Goal: Information Seeking & Learning: Learn about a topic

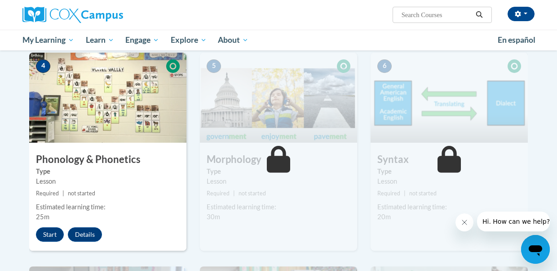
scroll to position [441, 0]
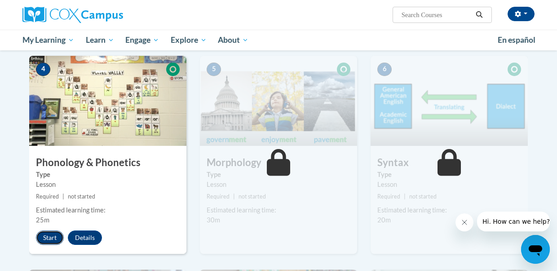
click at [54, 239] on button "Start" at bounding box center [50, 237] width 28 height 14
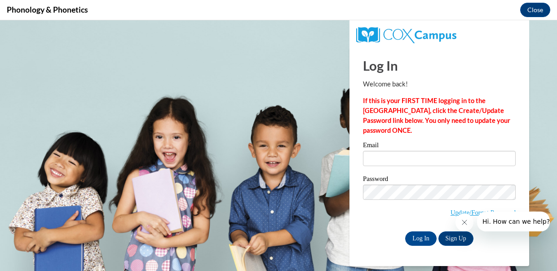
scroll to position [0, 0]
click at [426, 168] on div "Email" at bounding box center [439, 157] width 153 height 31
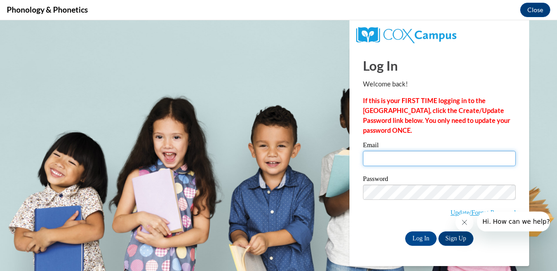
click at [425, 162] on input "Email" at bounding box center [439, 158] width 153 height 15
type input "nhernandez67@ivytech.edu"
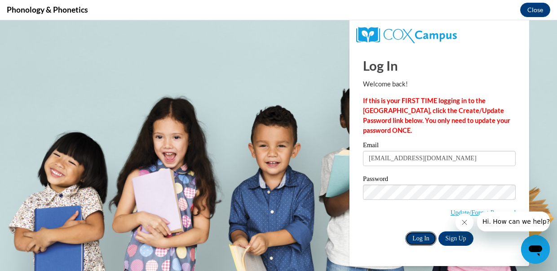
click at [424, 238] on input "Log In" at bounding box center [420, 238] width 31 height 14
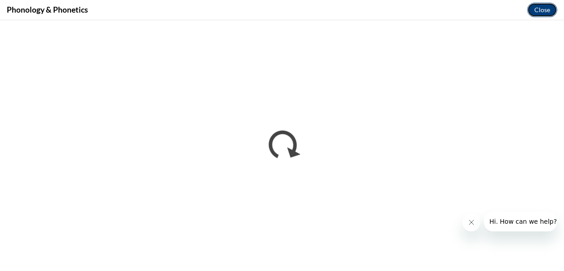
click at [548, 6] on button "Close" at bounding box center [542, 10] width 30 height 14
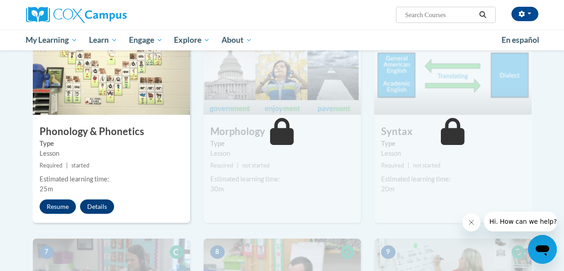
scroll to position [498, 0]
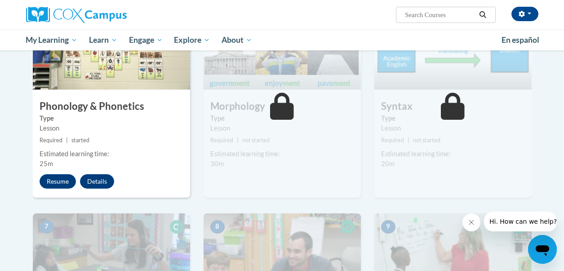
click at [62, 189] on div "4 Phonology & Phonetics Type Lesson Required | started Estimated learning time:…" at bounding box center [111, 99] width 157 height 198
click at [62, 182] on button "Resume" at bounding box center [58, 181] width 36 height 14
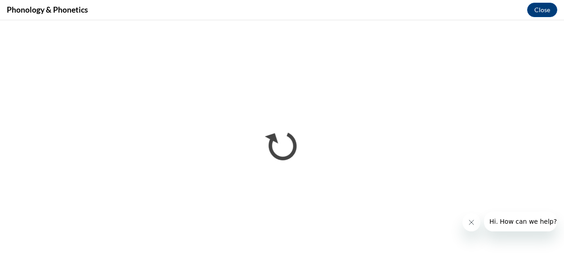
scroll to position [0, 0]
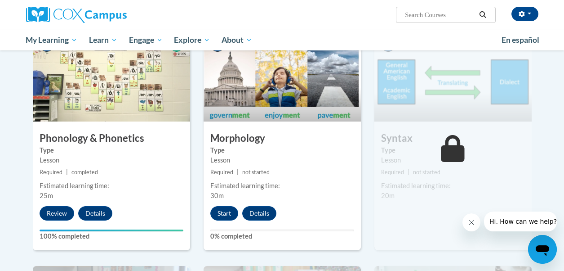
scroll to position [491, 0]
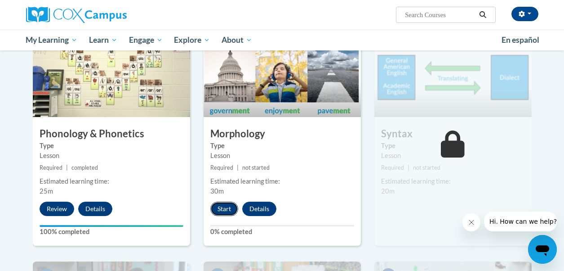
click at [230, 213] on button "Start" at bounding box center [224, 208] width 28 height 14
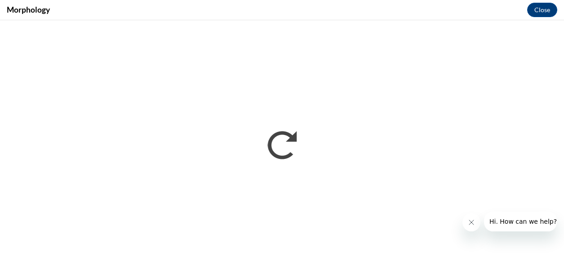
scroll to position [0, 0]
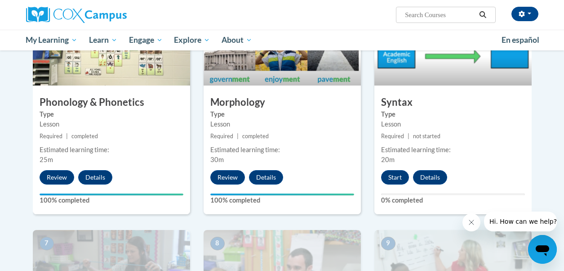
scroll to position [520, 0]
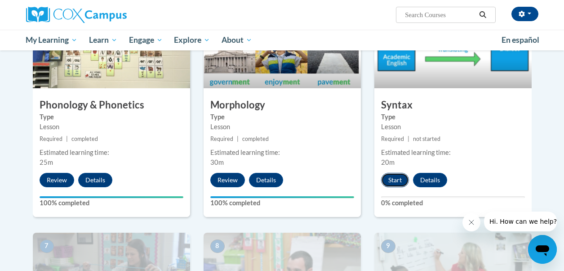
click at [398, 178] on button "Start" at bounding box center [395, 180] width 28 height 14
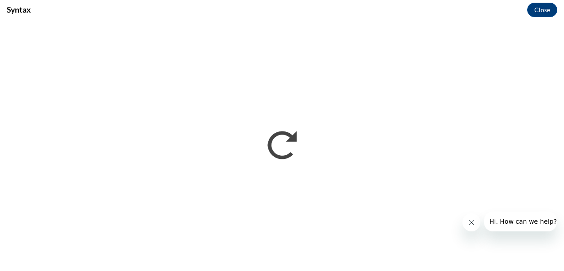
scroll to position [0, 0]
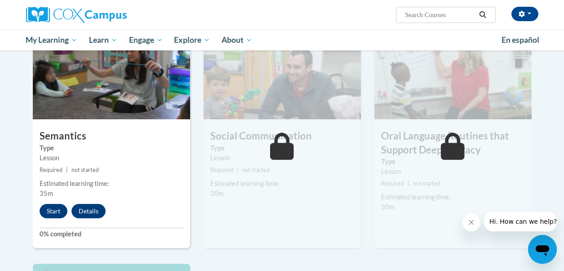
scroll to position [728, 0]
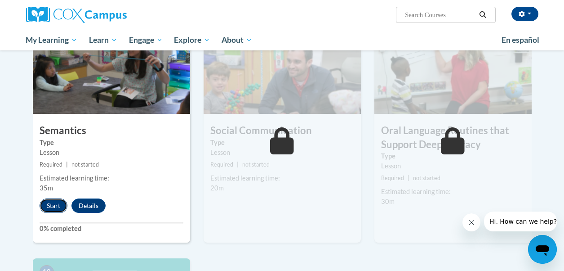
click at [55, 203] on button "Start" at bounding box center [54, 205] width 28 height 14
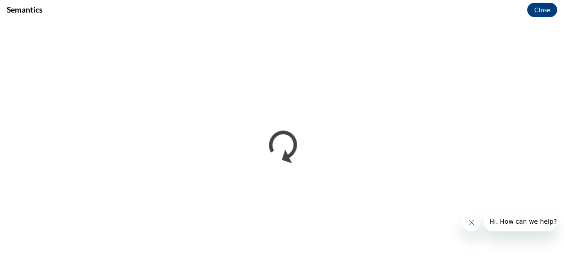
scroll to position [0, 0]
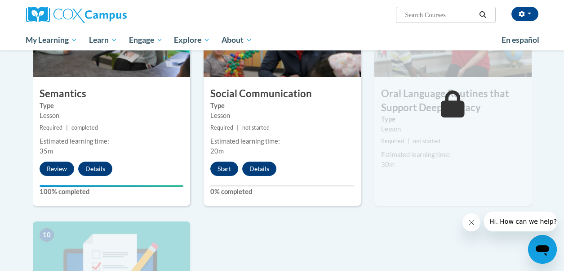
scroll to position [766, 0]
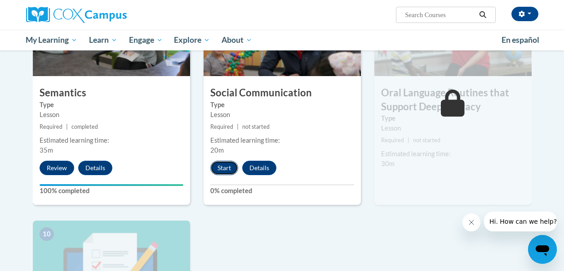
click at [222, 167] on button "Start" at bounding box center [224, 167] width 28 height 14
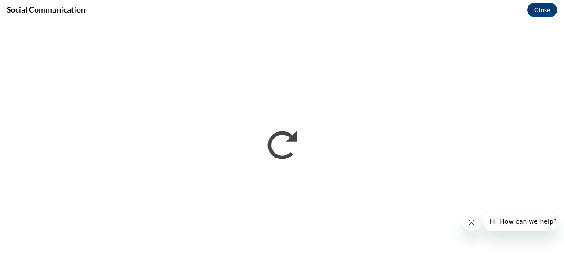
scroll to position [0, 0]
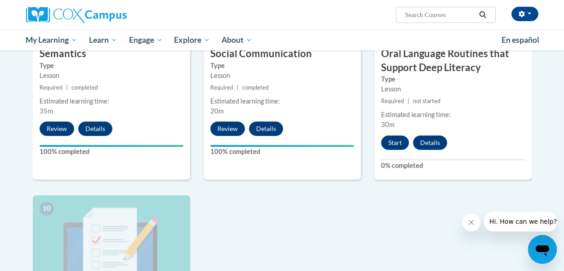
scroll to position [799, 0]
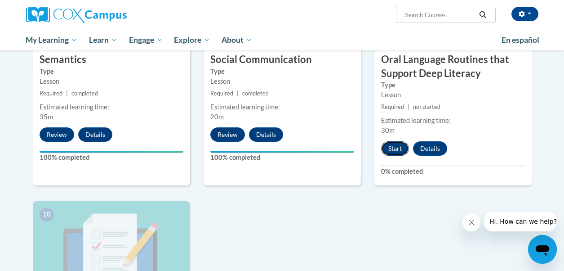
click at [395, 145] on button "Start" at bounding box center [395, 148] width 28 height 14
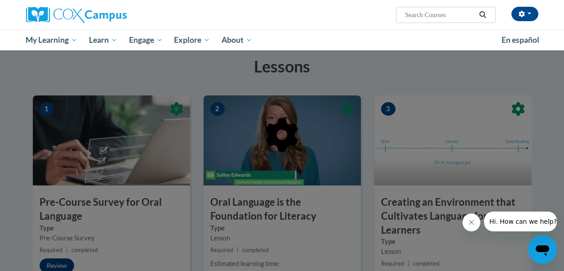
scroll to position [182, 0]
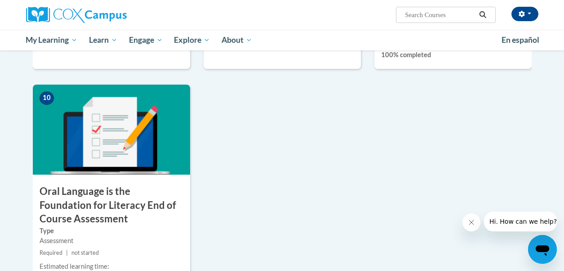
scroll to position [1040, 0]
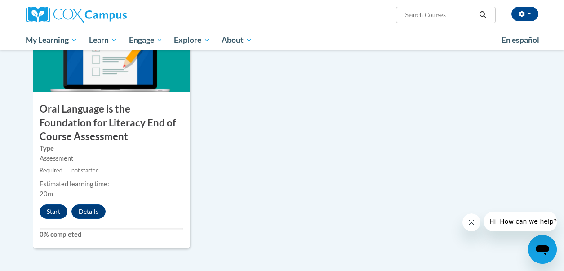
scroll to position [1001, 0]
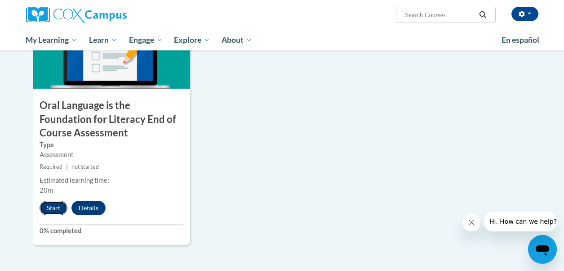
click at [44, 208] on button "Start" at bounding box center [54, 207] width 28 height 14
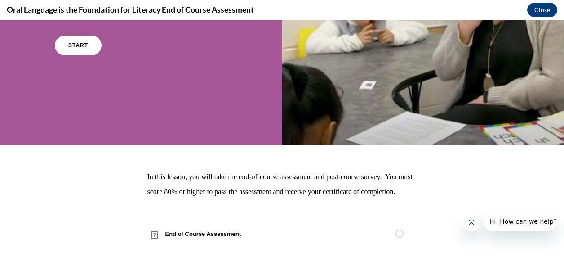
scroll to position [0, 0]
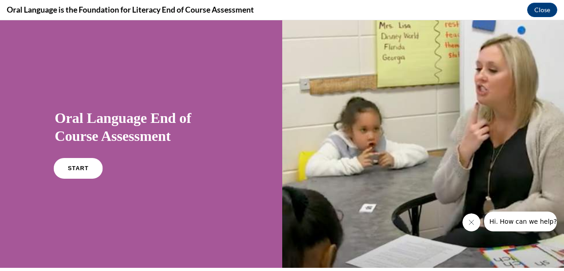
click at [93, 170] on link "START" at bounding box center [77, 168] width 49 height 21
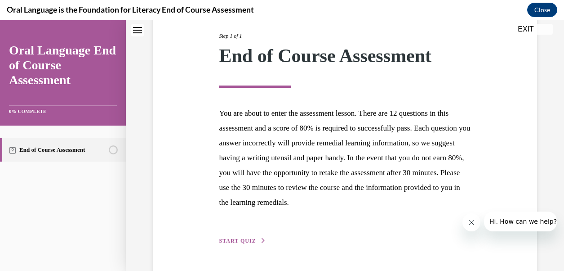
scroll to position [142, 0]
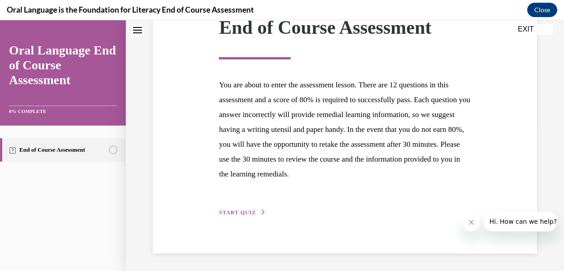
click at [247, 212] on span "START QUIZ" at bounding box center [237, 212] width 37 height 6
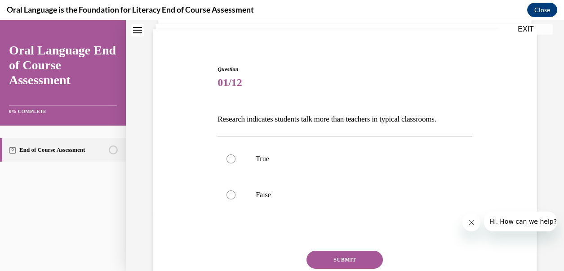
scroll to position [84, 0]
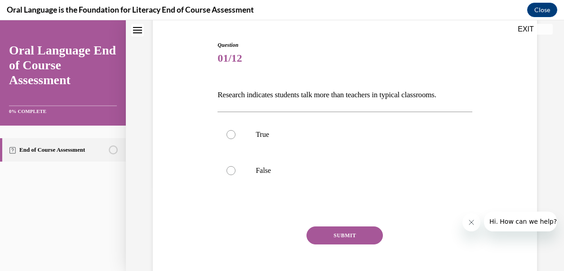
drag, startPoint x: 213, startPoint y: 99, endPoint x: 473, endPoint y: 88, distance: 260.0
click at [473, 88] on div "Question 01/12 Research indicates students talk more than teachers in typical c…" at bounding box center [345, 157] width 389 height 286
click at [261, 133] on p "True" at bounding box center [353, 134] width 194 height 9
click at [236, 133] on input "True" at bounding box center [231, 134] width 9 height 9
radio input "true"
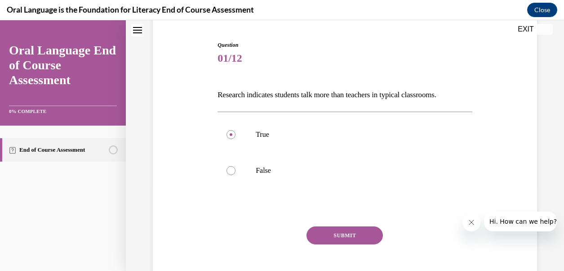
drag, startPoint x: 217, startPoint y: 91, endPoint x: 471, endPoint y: 98, distance: 254.9
click at [471, 98] on div "Question 01/12 Research indicates students talk more than teachers in typical c…" at bounding box center [344, 163] width 259 height 272
copy p "Research indicates students talk more than teachers in typical classrooms."
click at [278, 182] on label "False" at bounding box center [345, 170] width 255 height 36
click at [236, 175] on input "False" at bounding box center [231, 170] width 9 height 9
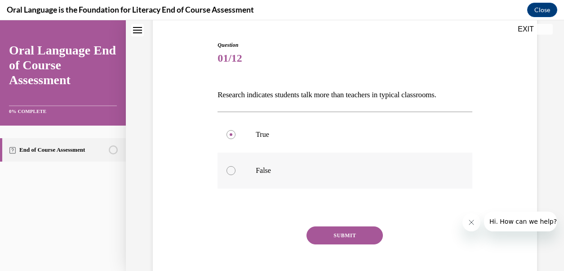
radio input "true"
click at [299, 130] on p "True" at bounding box center [353, 134] width 194 height 9
click at [236, 130] on input "True" at bounding box center [231, 134] width 9 height 9
radio input "true"
click at [296, 160] on label "False" at bounding box center [345, 170] width 255 height 36
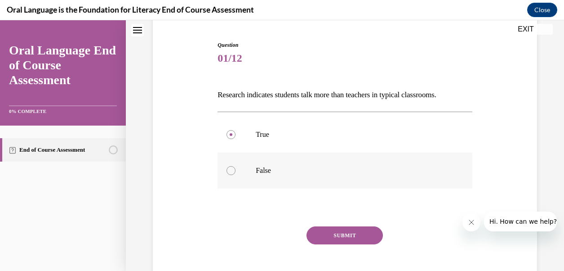
click at [236, 166] on input "False" at bounding box center [231, 170] width 9 height 9
radio input "true"
click at [339, 236] on button "SUBMIT" at bounding box center [345, 235] width 76 height 18
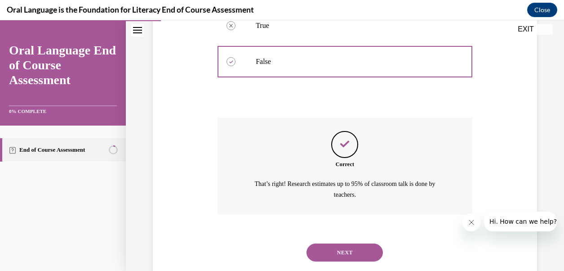
scroll to position [186, 0]
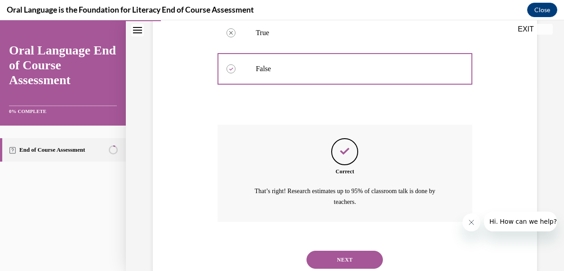
click at [361, 261] on button "NEXT" at bounding box center [345, 259] width 76 height 18
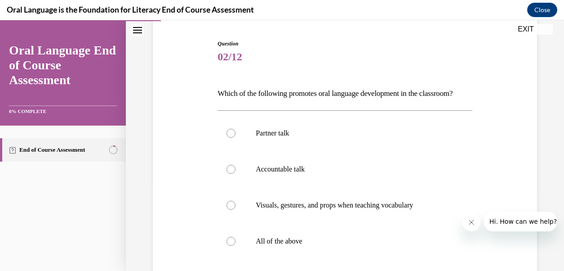
scroll to position [89, 0]
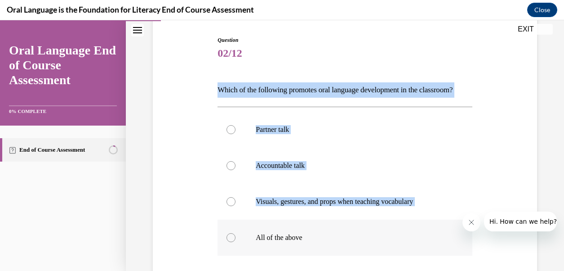
drag, startPoint x: 209, startPoint y: 84, endPoint x: 315, endPoint y: 242, distance: 190.1
click at [315, 242] on div "Question 02/12 Which of the following promotes oral language development in the…" at bounding box center [345, 188] width 389 height 358
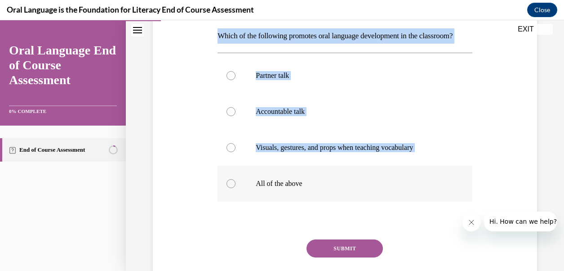
scroll to position [156, 0]
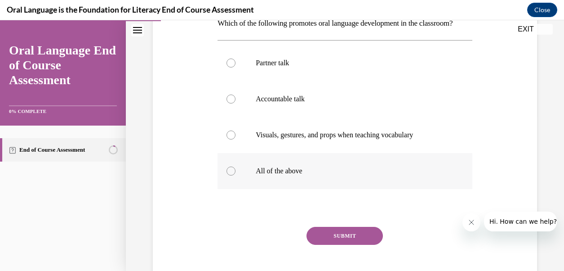
click at [297, 189] on label "All of the above" at bounding box center [345, 171] width 255 height 36
click at [236, 175] on input "All of the above" at bounding box center [231, 170] width 9 height 9
radio input "true"
click at [355, 244] on button "SUBMIT" at bounding box center [345, 236] width 76 height 18
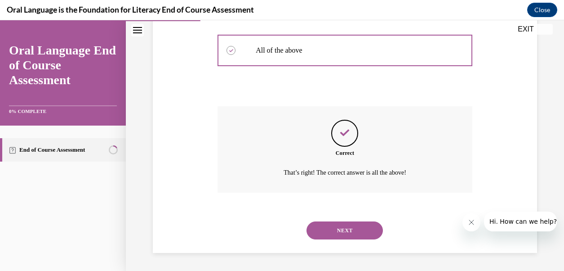
scroll to position [291, 0]
click at [353, 228] on button "NEXT" at bounding box center [345, 230] width 76 height 18
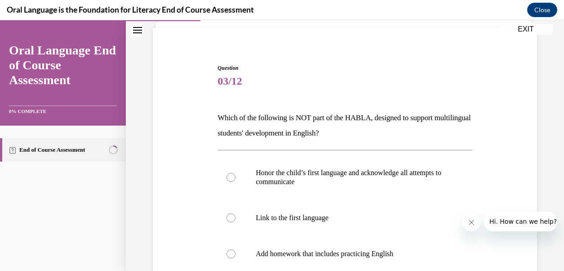
scroll to position [74, 0]
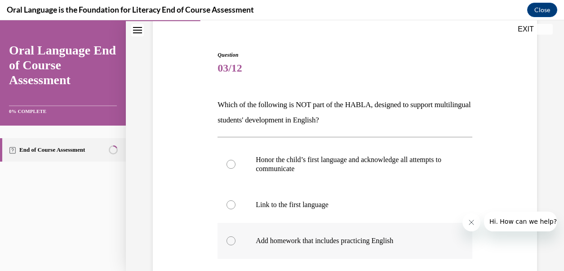
drag, startPoint x: 222, startPoint y: 101, endPoint x: 360, endPoint y: 254, distance: 206.5
click at [360, 254] on div "Question 03/12 Which of the following is NOT part of the HABLA, designed to sup…" at bounding box center [345, 228] width 255 height 355
click at [332, 166] on p "Honor the child’s first language and acknowledge all attempts to communicate" at bounding box center [353, 164] width 194 height 18
click at [236, 166] on input "Honor the child’s first language and acknowledge all attempts to communicate" at bounding box center [231, 164] width 9 height 9
radio input "true"
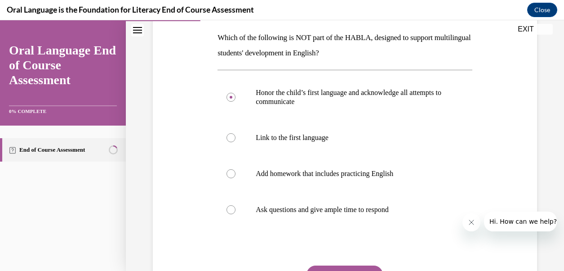
scroll to position [144, 0]
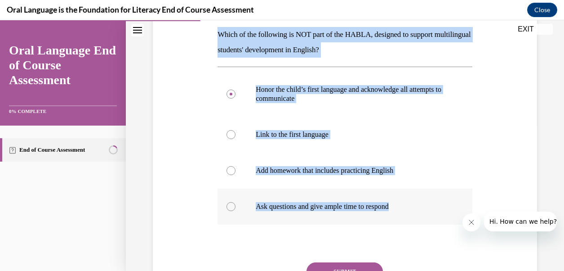
drag, startPoint x: 208, startPoint y: 22, endPoint x: 418, endPoint y: 219, distance: 287.8
click at [418, 219] on div "Question 03/12 Which of the following is NOT part of the HABLA, designed to sup…" at bounding box center [345, 145] width 389 height 382
copy div "Which of the following is NOT part of the HABLA, designed to support multilingu…"
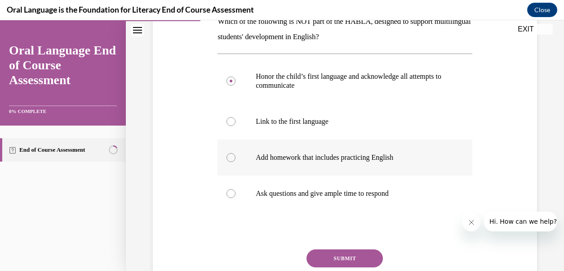
click at [316, 157] on p "Add homework that includes practicing English" at bounding box center [353, 157] width 194 height 9
click at [236, 157] on input "Add homework that includes practicing English" at bounding box center [231, 157] width 9 height 9
radio input "true"
click at [331, 255] on button "SUBMIT" at bounding box center [345, 258] width 76 height 18
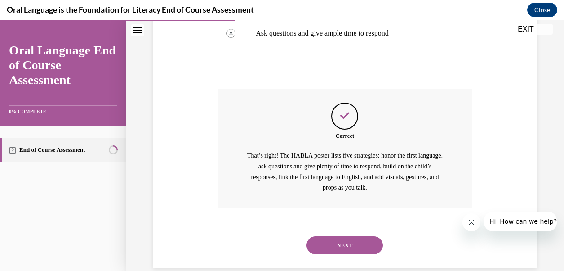
scroll to position [332, 0]
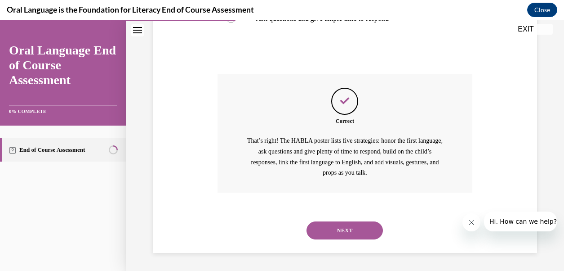
click at [359, 228] on button "NEXT" at bounding box center [345, 230] width 76 height 18
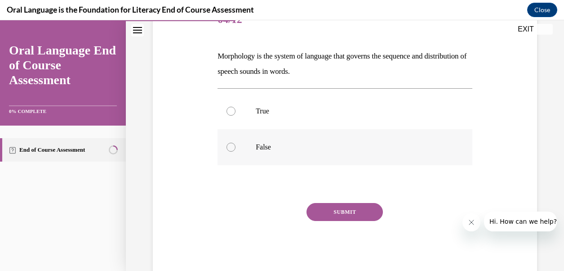
scroll to position [125, 0]
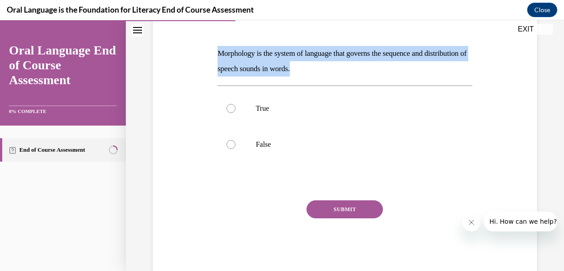
drag, startPoint x: 212, startPoint y: 49, endPoint x: 369, endPoint y: 67, distance: 158.9
click at [369, 67] on div "Question 04/12 Morphology is the system of language that governs the sequence a…" at bounding box center [345, 123] width 389 height 301
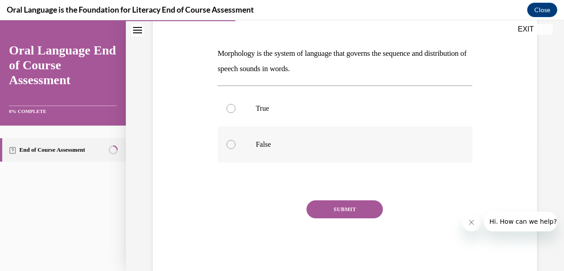
click at [300, 138] on label "False" at bounding box center [345, 144] width 255 height 36
click at [236, 140] on input "False" at bounding box center [231, 144] width 9 height 9
radio input "true"
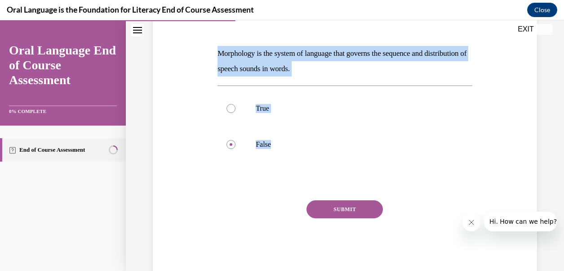
drag, startPoint x: 213, startPoint y: 49, endPoint x: 290, endPoint y: 162, distance: 136.9
click at [290, 162] on div "Question 04/12 Morphology is the system of language that governs the sequence a…" at bounding box center [345, 123] width 389 height 301
copy div "Morphology is the system of language that governs the sequence and distribution…"
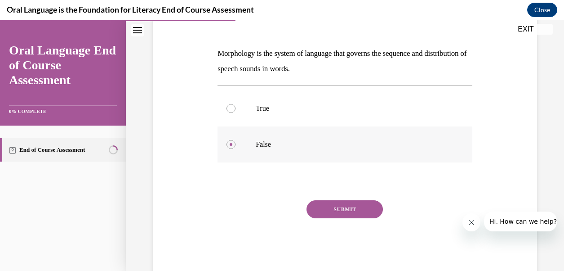
click at [264, 146] on p "False" at bounding box center [353, 144] width 194 height 9
click at [236, 146] on input "False" at bounding box center [231, 144] width 9 height 9
click at [352, 210] on button "SUBMIT" at bounding box center [345, 209] width 76 height 18
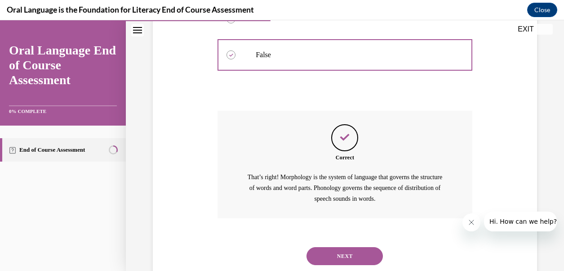
scroll to position [240, 0]
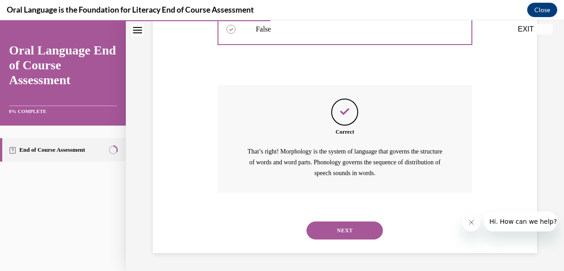
click at [360, 225] on button "NEXT" at bounding box center [345, 230] width 76 height 18
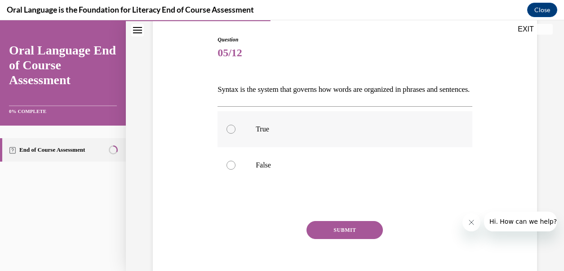
scroll to position [92, 0]
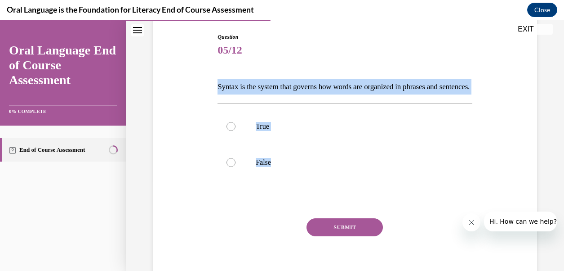
drag, startPoint x: 214, startPoint y: 80, endPoint x: 278, endPoint y: 197, distance: 132.8
click at [278, 197] on div "Question 05/12 Syntax is the system that governs how words are organized in phr…" at bounding box center [345, 149] width 389 height 286
copy div "Syntax is the system that governs how words are organized in phrases and senten…"
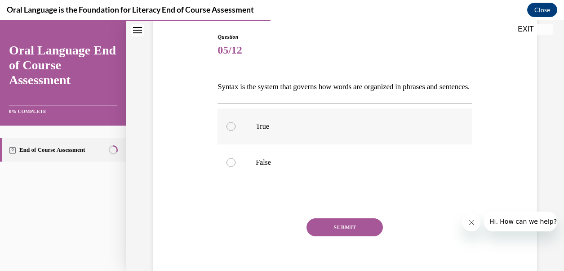
click at [267, 131] on p "True" at bounding box center [353, 126] width 194 height 9
click at [236, 131] on input "True" at bounding box center [231, 126] width 9 height 9
radio input "true"
click at [348, 236] on button "SUBMIT" at bounding box center [345, 227] width 76 height 18
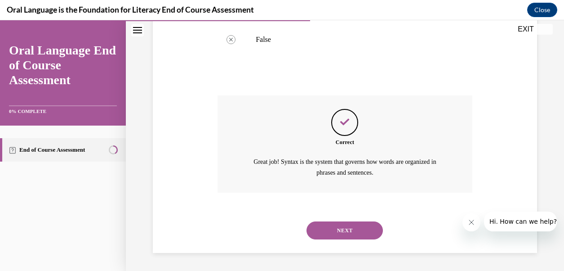
scroll to position [230, 0]
click at [341, 231] on button "NEXT" at bounding box center [345, 230] width 76 height 18
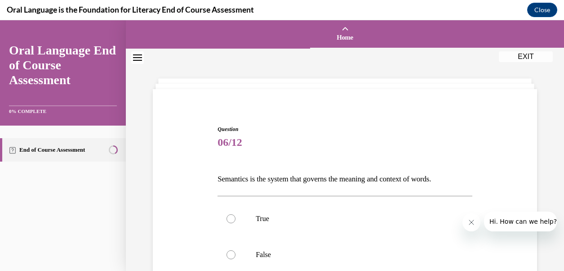
scroll to position [80, 0]
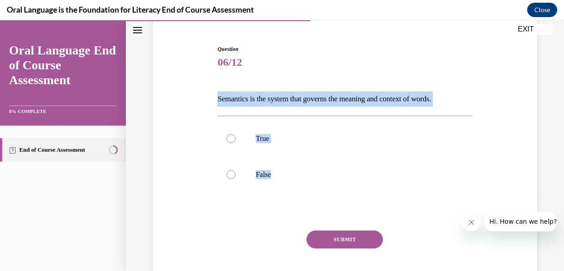
drag, startPoint x: 213, startPoint y: 94, endPoint x: 288, endPoint y: 193, distance: 124.8
click at [288, 193] on div "Question 06/12 Semantics is the system that governs the meaning and context of …" at bounding box center [345, 161] width 389 height 286
copy div "Semantics is the system that governs the meaning and context of words.  True Fa…"
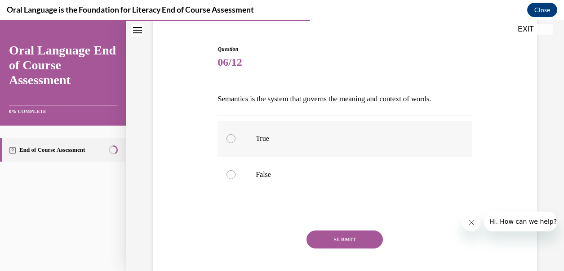
click at [262, 147] on label "True" at bounding box center [345, 138] width 255 height 36
click at [236, 143] on input "True" at bounding box center [231, 138] width 9 height 9
radio input "true"
click at [348, 243] on button "SUBMIT" at bounding box center [345, 239] width 76 height 18
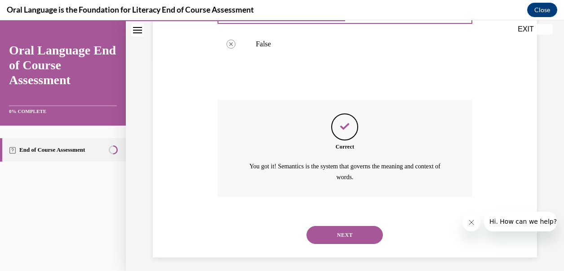
scroll to position [214, 0]
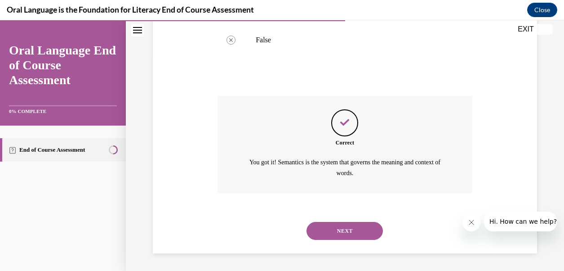
click at [357, 227] on button "NEXT" at bounding box center [345, 231] width 76 height 18
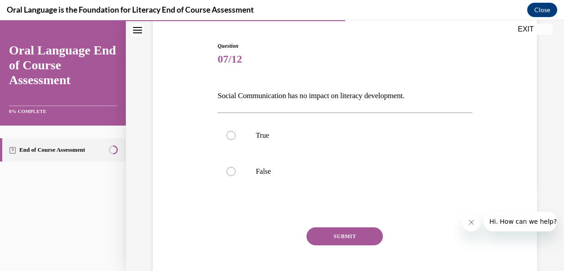
scroll to position [97, 0]
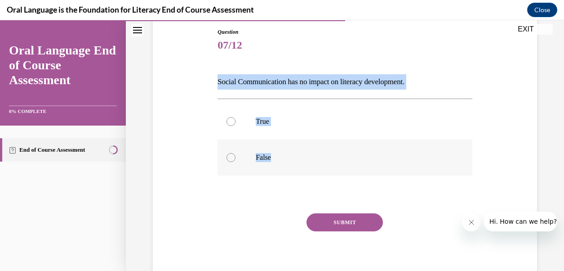
drag, startPoint x: 204, startPoint y: 69, endPoint x: 274, endPoint y: 163, distance: 116.7
click at [274, 163] on div "Question 07/12 Social Communication has no impact on literacy development. True…" at bounding box center [345, 144] width 389 height 286
copy div "Social Communication has no impact on literacy development. True False"
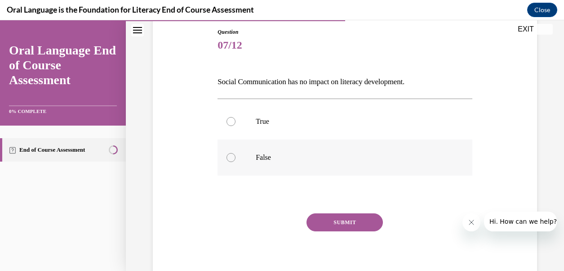
click at [271, 164] on label "False" at bounding box center [345, 157] width 255 height 36
click at [236, 162] on input "False" at bounding box center [231, 157] width 9 height 9
radio input "true"
click at [351, 219] on button "SUBMIT" at bounding box center [345, 222] width 76 height 18
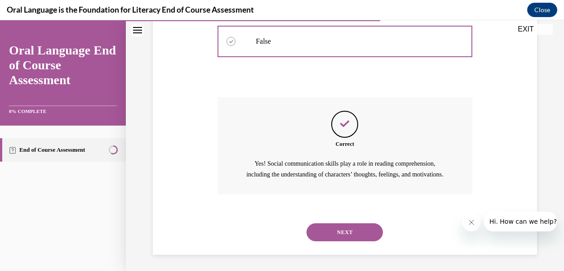
scroll to position [225, 0]
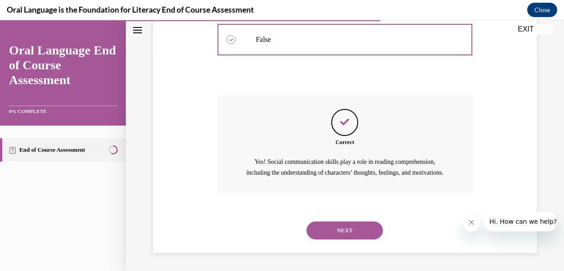
click at [358, 224] on button "NEXT" at bounding box center [345, 230] width 76 height 18
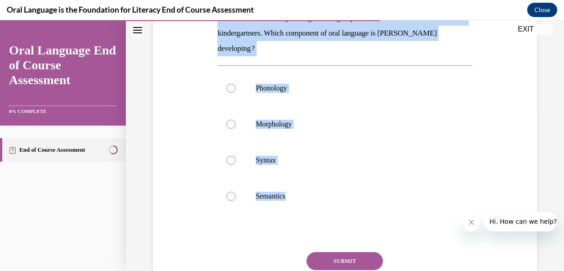
scroll to position [169, 0]
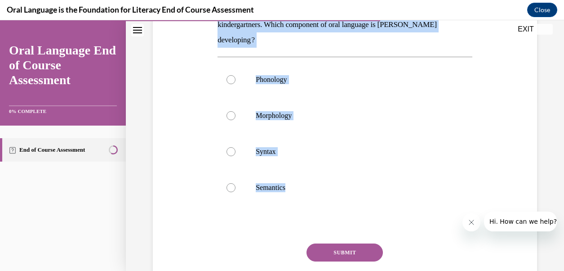
drag, startPoint x: 210, startPoint y: 103, endPoint x: 297, endPoint y: 214, distance: 140.3
click at [297, 214] on div "Question 08/12 Mrs. Coleman is planning a small group to introduce the short /ŏ…" at bounding box center [345, 123] width 389 height 388
copy div "Mrs. Coleman is planning a small group to introduce the short /ŏ/ sound to her …"
click at [283, 84] on label "Phonology" at bounding box center [345, 80] width 255 height 36
click at [236, 84] on input "Phonology" at bounding box center [231, 79] width 9 height 9
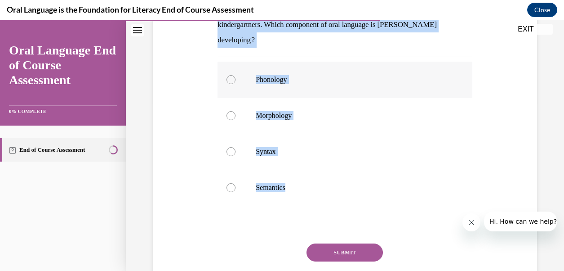
radio input "true"
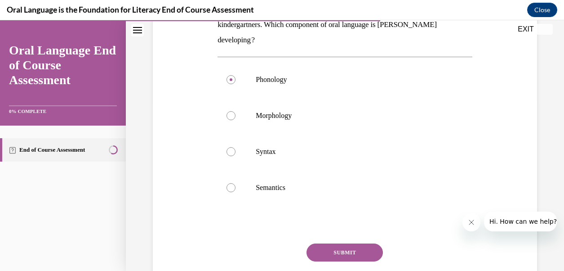
click at [344, 249] on button "SUBMIT" at bounding box center [345, 252] width 76 height 18
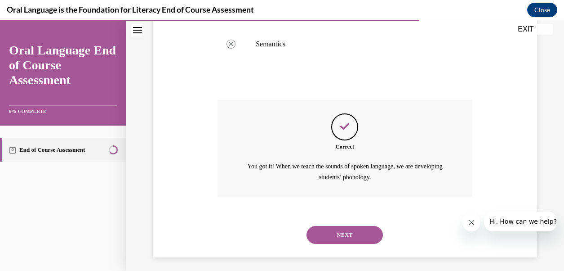
scroll to position [317, 0]
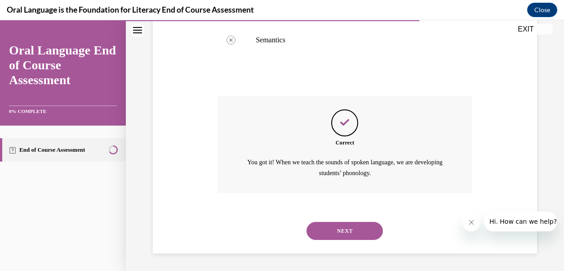
click at [358, 231] on button "NEXT" at bounding box center [345, 231] width 76 height 18
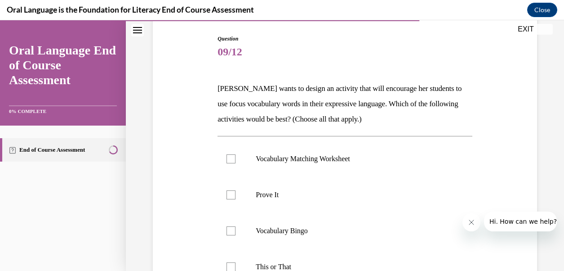
scroll to position [116, 0]
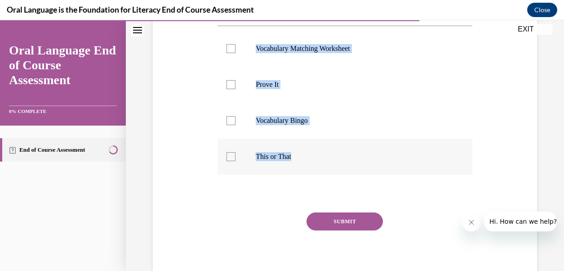
drag, startPoint x: 215, startPoint y: 55, endPoint x: 316, endPoint y: 164, distance: 149.5
click at [316, 164] on div "Question 09/12 Mrs. Butler wants to design an activity that will encourage her …" at bounding box center [345, 92] width 389 height 388
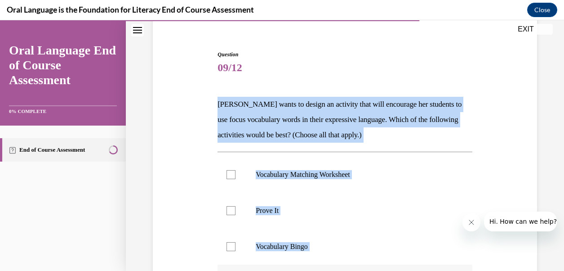
scroll to position [74, 0]
copy div "Mrs. Butler wants to design an activity that will encourage her students to use…"
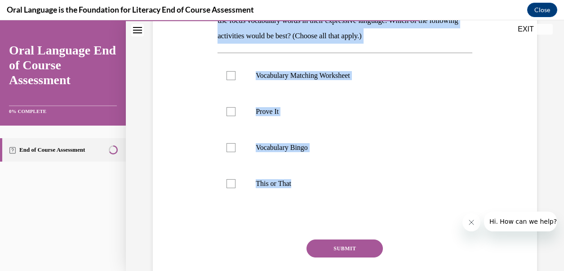
scroll to position [174, 0]
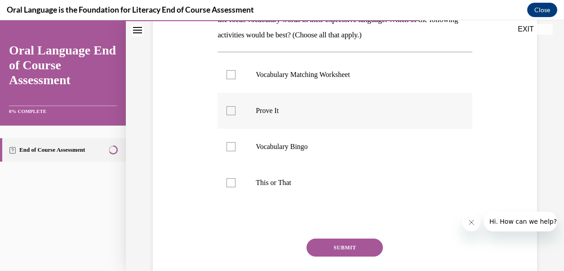
click at [276, 107] on p "Prove It" at bounding box center [353, 110] width 194 height 9
click at [236, 107] on input "Prove It" at bounding box center [231, 110] width 9 height 9
checkbox input "true"
click at [290, 148] on p "Vocabulary Bingo" at bounding box center [353, 146] width 194 height 9
click at [236, 148] on input "Vocabulary Bingo" at bounding box center [231, 146] width 9 height 9
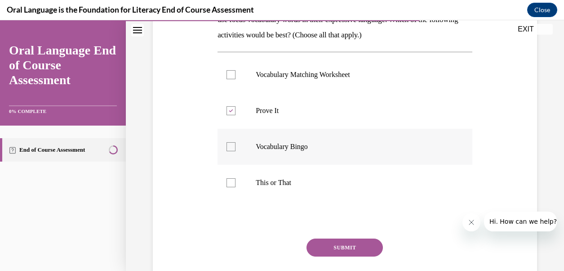
checkbox input "true"
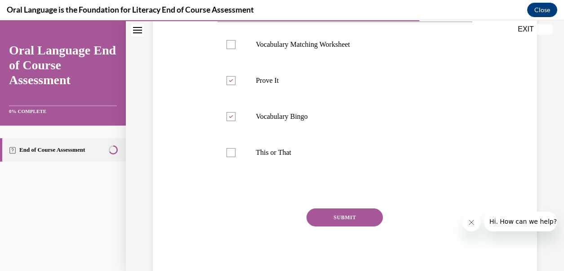
click at [342, 215] on button "SUBMIT" at bounding box center [345, 217] width 76 height 18
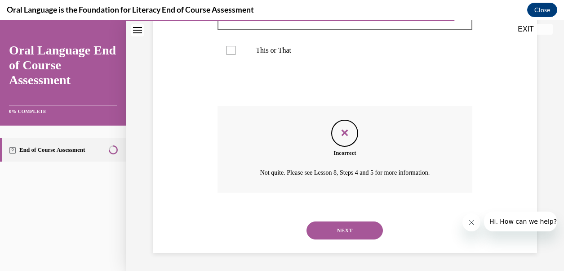
scroll to position [303, 0]
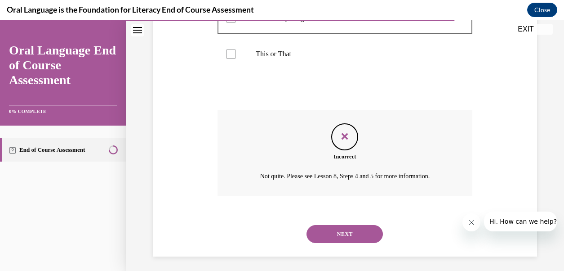
click at [360, 234] on button "NEXT" at bounding box center [345, 234] width 76 height 18
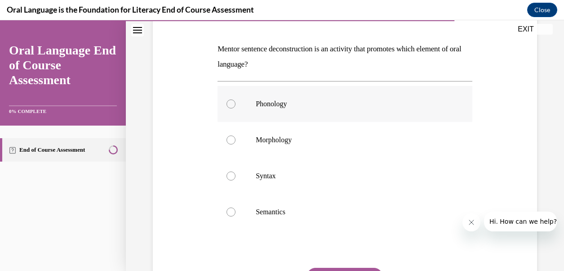
scroll to position [131, 0]
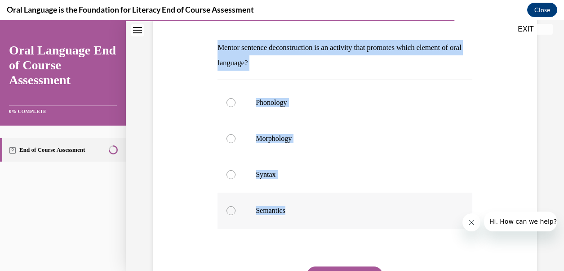
drag, startPoint x: 205, startPoint y: 43, endPoint x: 300, endPoint y: 215, distance: 196.9
click at [300, 215] on div "Question 10/12 Mentor sentence deconstruction is an activity that promotes whic…" at bounding box center [345, 153] width 389 height 373
copy div "Mentor sentence deconstruction is an activity that promotes which element of or…"
click at [269, 175] on p "Syntax" at bounding box center [353, 174] width 194 height 9
click at [236, 175] on input "Syntax" at bounding box center [231, 174] width 9 height 9
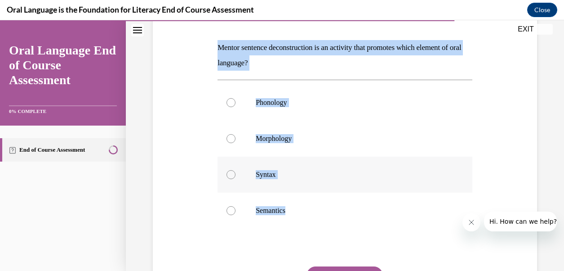
radio input "true"
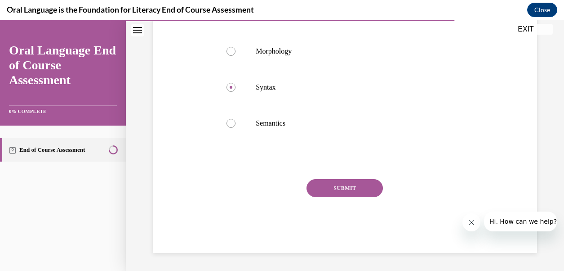
click at [346, 190] on button "SUBMIT" at bounding box center [345, 188] width 76 height 18
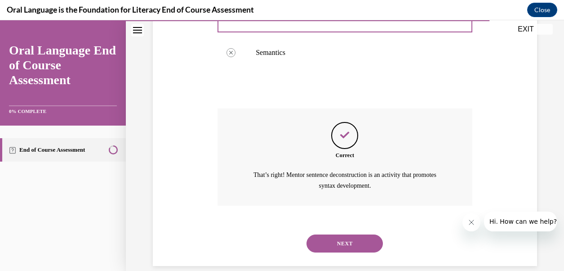
scroll to position [302, 0]
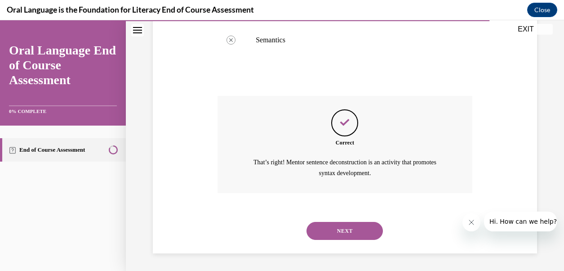
click at [358, 227] on button "NEXT" at bounding box center [345, 231] width 76 height 18
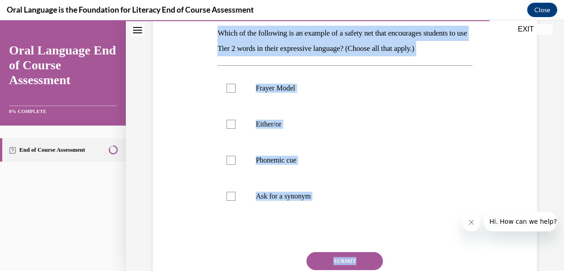
scroll to position [165, 0]
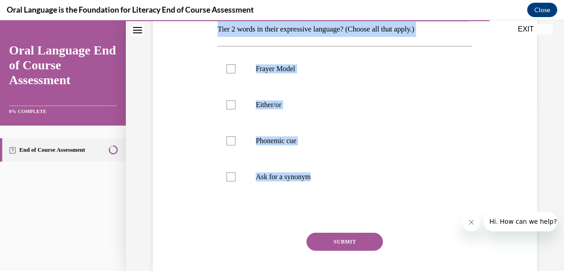
drag, startPoint x: 215, startPoint y: 60, endPoint x: 324, endPoint y: 200, distance: 177.1
click at [324, 200] on div "Question 11/12 Which of the following is an example of a safety net that encour…" at bounding box center [344, 127] width 259 height 360
copy div "Which of the following is an example of a safety net that encourages students t…"
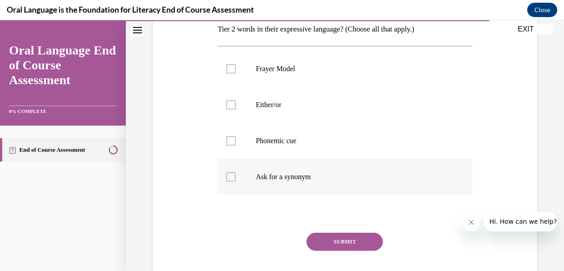
click at [288, 184] on label "Ask for a synonym" at bounding box center [345, 177] width 255 height 36
click at [236, 181] on input "Ask for a synonym" at bounding box center [231, 176] width 9 height 9
checkbox input "true"
click at [274, 60] on label "Frayer Model" at bounding box center [345, 69] width 255 height 36
click at [236, 64] on input "Frayer Model" at bounding box center [231, 68] width 9 height 9
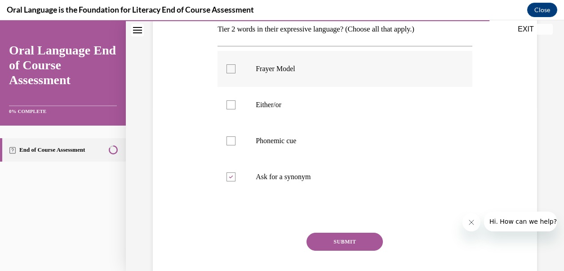
checkbox input "true"
click at [362, 245] on button "SUBMIT" at bounding box center [345, 241] width 76 height 18
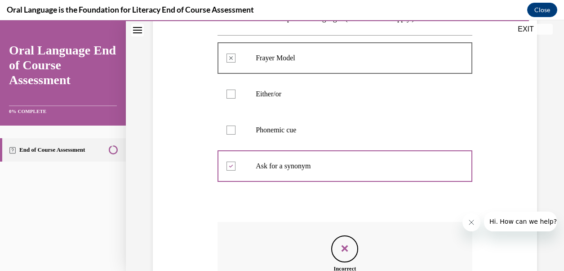
scroll to position [168, 0]
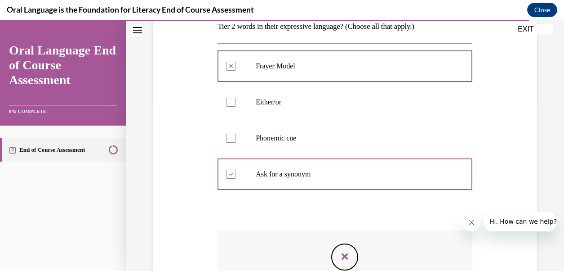
click at [314, 138] on p "Phonemic cue" at bounding box center [353, 137] width 194 height 9
click at [202, 122] on div "Question 11/12 Which of the following is an example of a safety net that encour…" at bounding box center [345, 153] width 389 height 446
click at [234, 132] on label "Phonemic cue" at bounding box center [345, 138] width 255 height 36
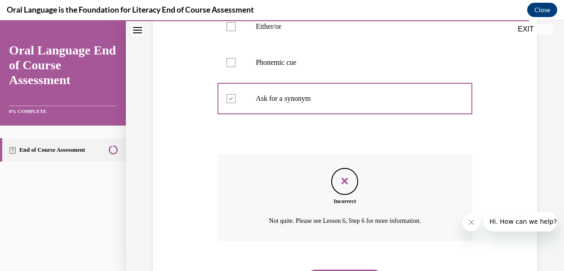
scroll to position [291, 0]
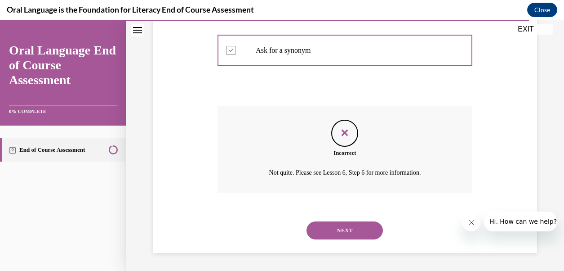
click at [346, 235] on button "NEXT" at bounding box center [345, 230] width 76 height 18
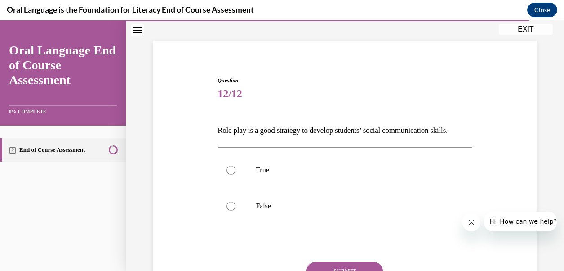
scroll to position [54, 0]
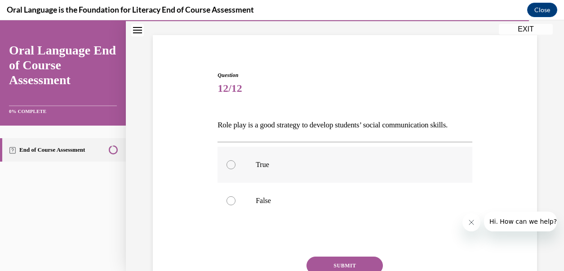
click at [327, 162] on p "True" at bounding box center [353, 164] width 194 height 9
click at [236, 162] on input "True" at bounding box center [231, 164] width 9 height 9
radio input "true"
click at [352, 259] on button "SUBMIT" at bounding box center [345, 265] width 76 height 18
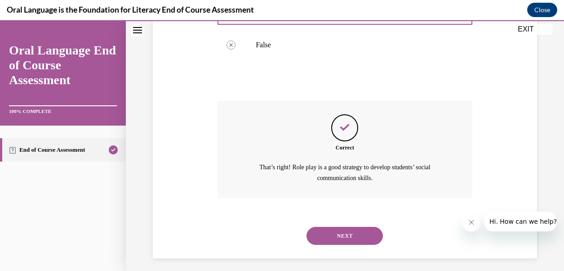
scroll to position [214, 0]
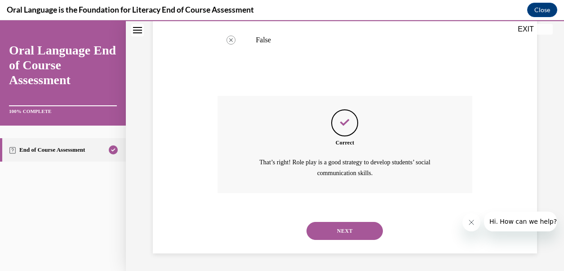
click at [353, 226] on button "NEXT" at bounding box center [345, 231] width 76 height 18
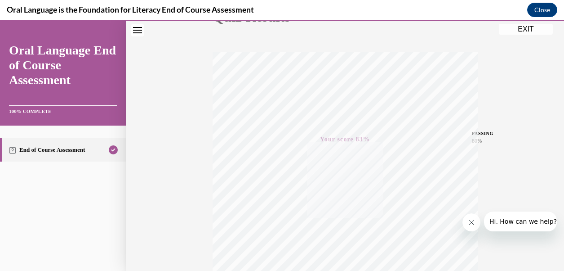
scroll to position [210, 0]
click at [531, 32] on button "EXIT" at bounding box center [526, 29] width 54 height 11
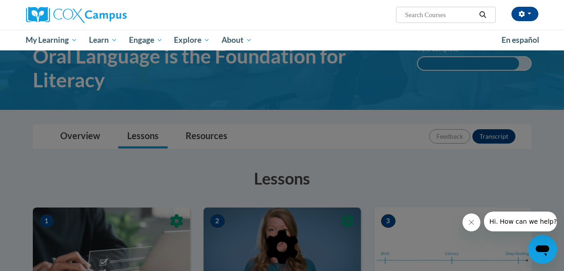
scroll to position [0, 0]
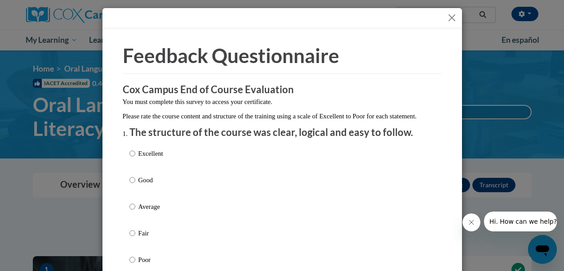
click at [181, 169] on div "Excellent Good Average Fair Poor" at bounding box center [282, 217] width 306 height 147
click at [144, 158] on p "Excellent" at bounding box center [150, 153] width 25 height 10
click at [135, 158] on input "Excellent" at bounding box center [132, 153] width 6 height 10
radio input "true"
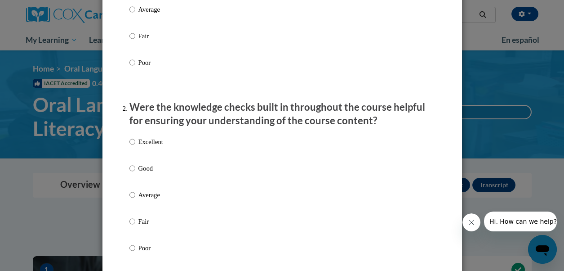
scroll to position [197, 0]
click at [250, 162] on div "Excellent Good Average Fair Poor" at bounding box center [282, 205] width 306 height 147
click at [155, 146] on p "Excellent" at bounding box center [150, 141] width 25 height 10
click at [135, 146] on input "Excellent" at bounding box center [132, 141] width 6 height 10
radio input "true"
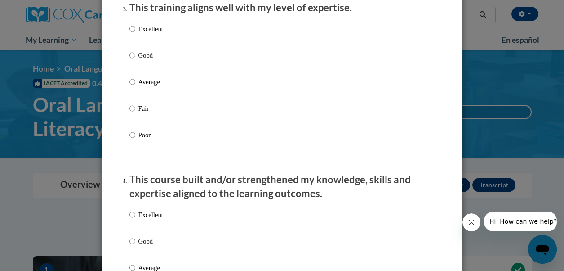
scroll to position [500, 0]
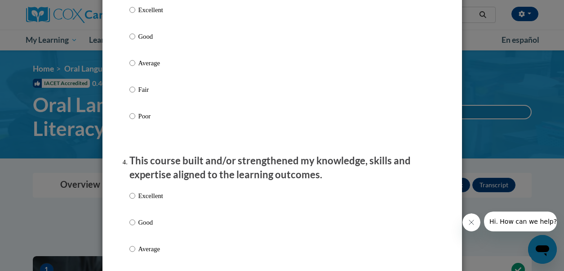
click at [151, 15] on p "Excellent" at bounding box center [150, 10] width 25 height 10
click at [135, 15] on input "Excellent" at bounding box center [132, 10] width 6 height 10
radio input "true"
click at [153, 200] on p "Excellent" at bounding box center [150, 196] width 25 height 10
click at [135, 200] on input "Excellent" at bounding box center [132, 196] width 6 height 10
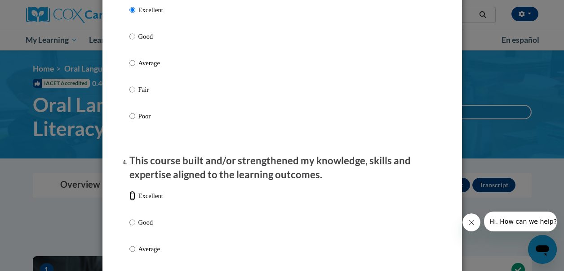
radio input "true"
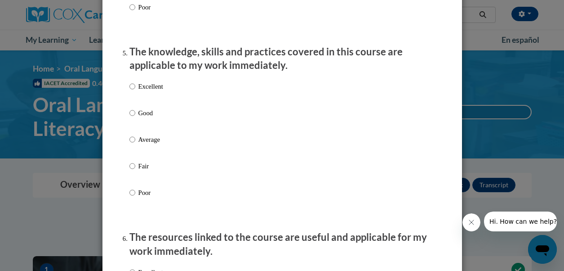
click at [149, 91] on p "Excellent" at bounding box center [150, 86] width 25 height 10
click at [135, 91] on input "Excellent" at bounding box center [132, 86] width 6 height 10
radio input "true"
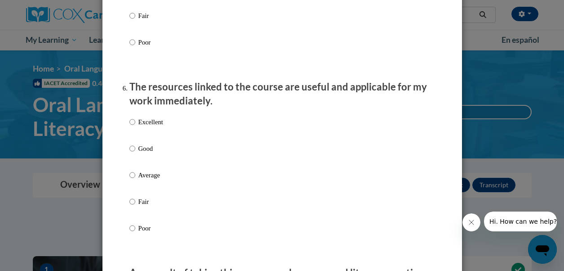
click at [152, 127] on p "Excellent" at bounding box center [150, 122] width 25 height 10
click at [135, 127] on input "Excellent" at bounding box center [132, 122] width 6 height 10
radio input "true"
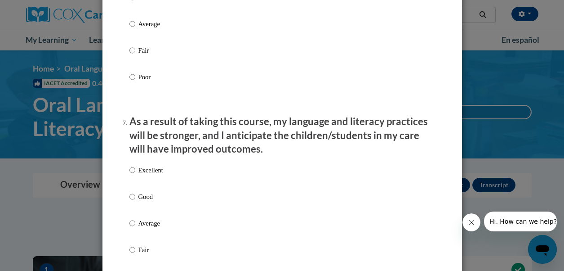
click at [155, 184] on label "Excellent" at bounding box center [146, 177] width 34 height 24
click at [135, 175] on input "Excellent" at bounding box center [132, 170] width 6 height 10
radio input "true"
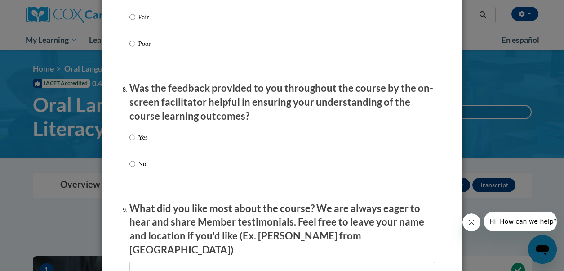
scroll to position [1337, 0]
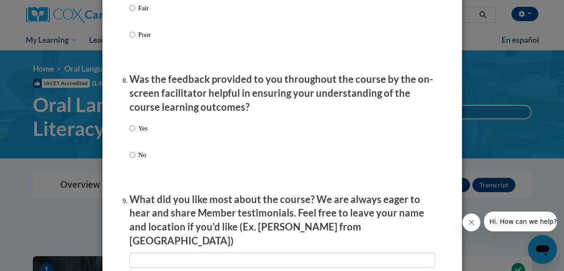
click at [145, 133] on p "Yes" at bounding box center [142, 128] width 9 height 10
click at [135, 133] on input "Yes" at bounding box center [132, 128] width 6 height 10
radio input "true"
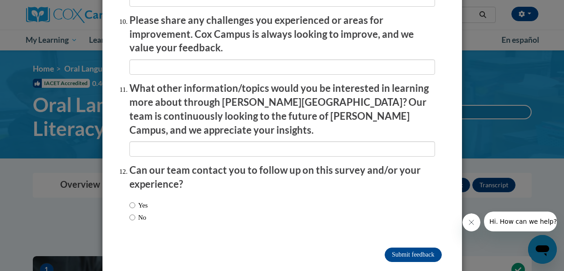
scroll to position [1599, 0]
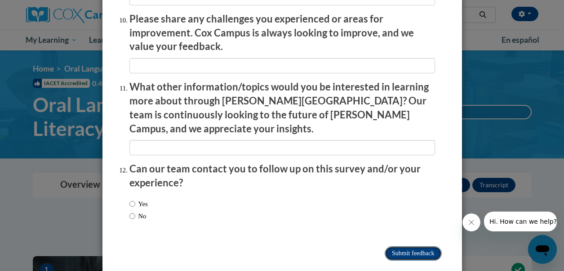
click at [405, 246] on input "Submit feedback" at bounding box center [413, 253] width 57 height 14
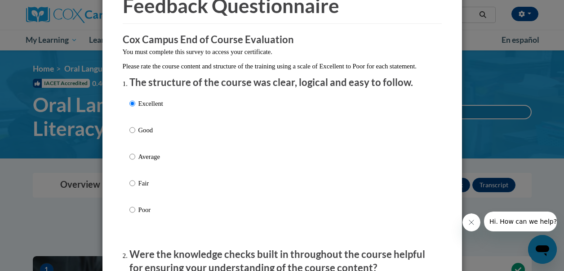
scroll to position [0, 0]
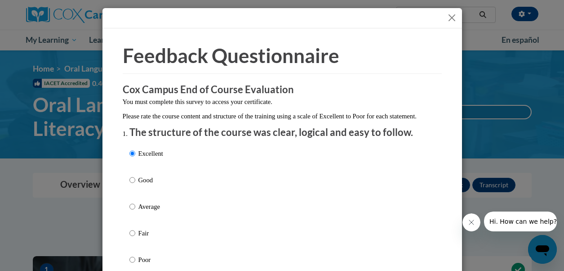
click at [455, 18] on button "Close" at bounding box center [451, 17] width 11 height 11
